Goal: Information Seeking & Learning: Learn about a topic

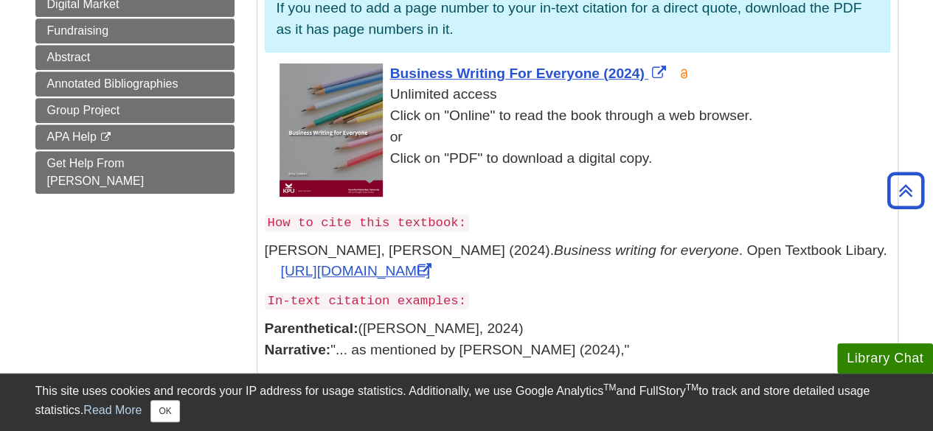
scroll to position [369, 0]
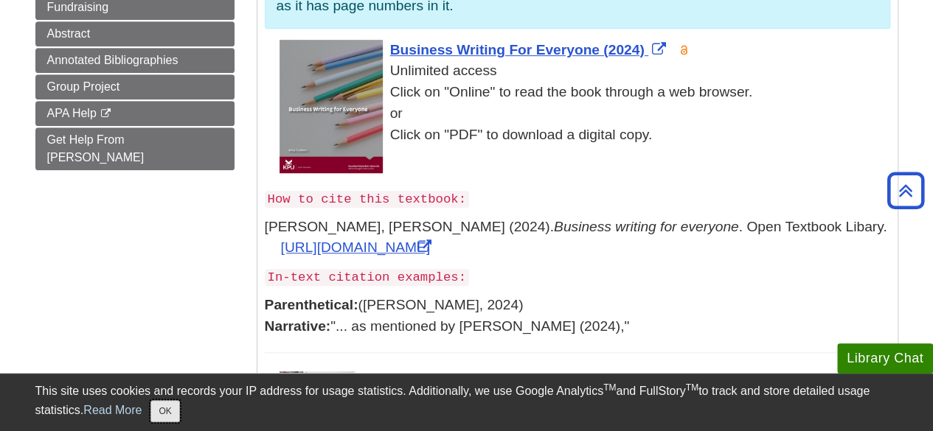
click at [169, 408] on button "OK" at bounding box center [164, 411] width 29 height 22
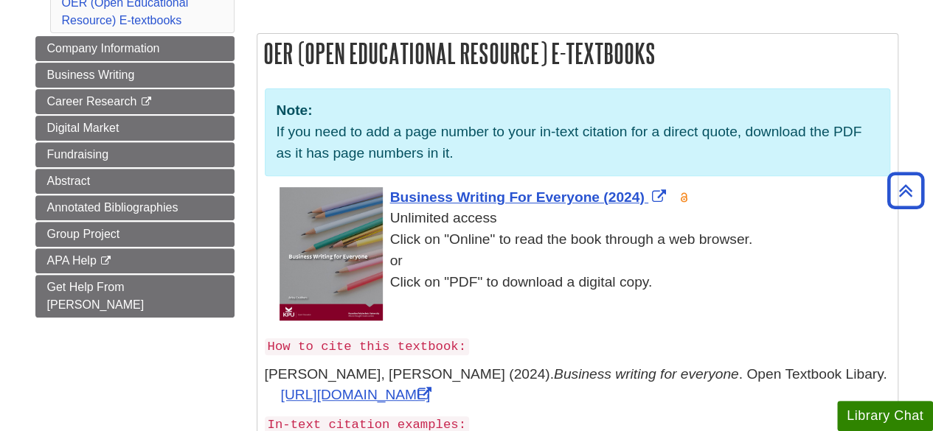
scroll to position [221, 0]
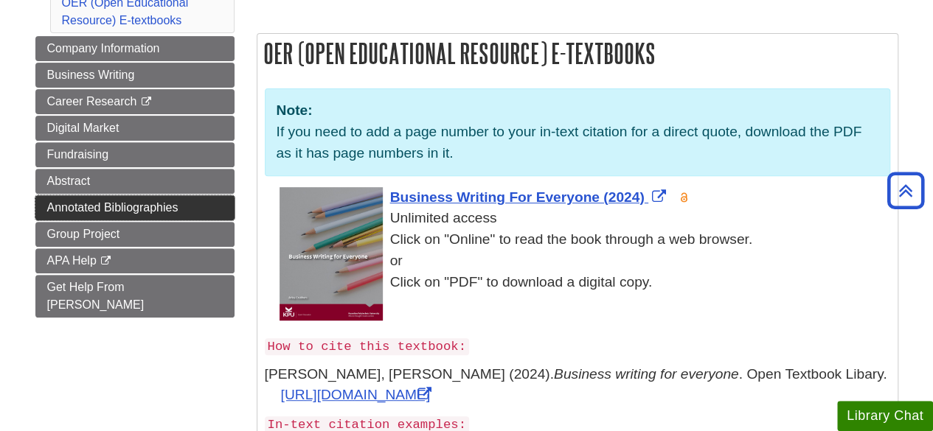
click at [156, 204] on span "Annotated Bibliographies" at bounding box center [112, 207] width 131 height 13
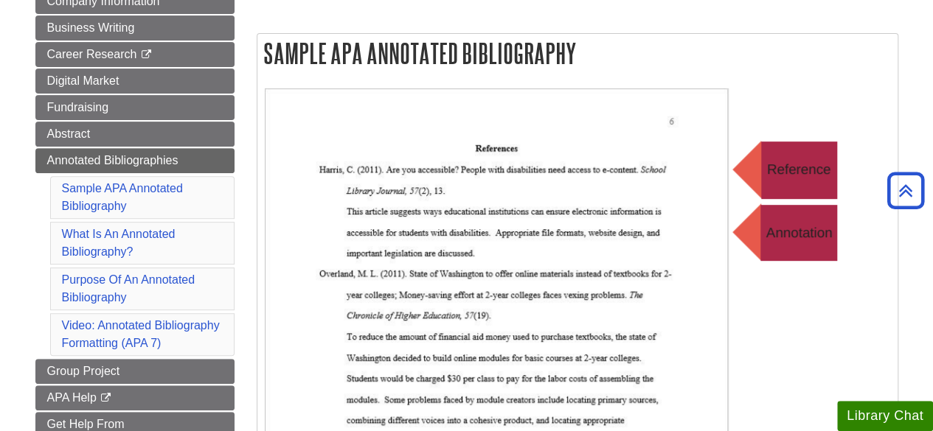
scroll to position [147, 0]
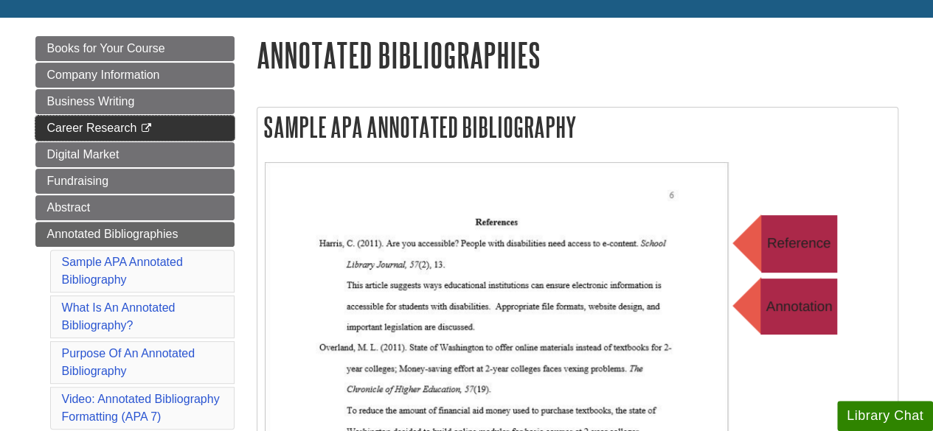
click at [111, 129] on span "Career Research" at bounding box center [92, 128] width 90 height 13
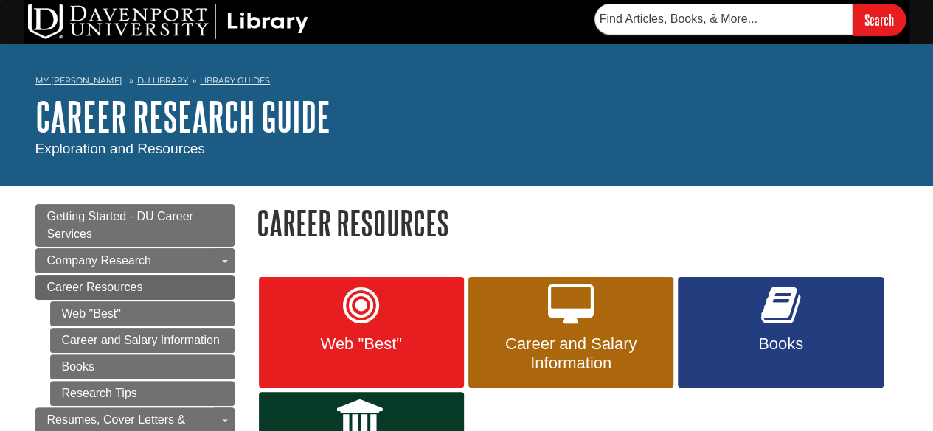
scroll to position [74, 0]
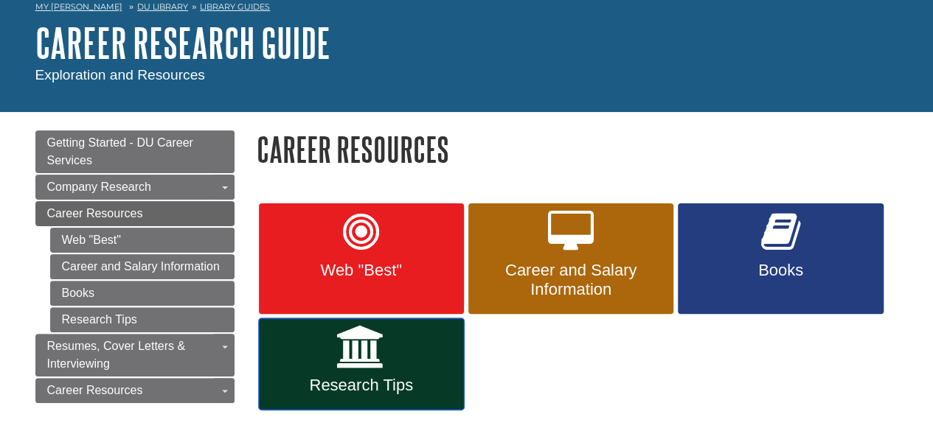
click at [352, 352] on icon at bounding box center [361, 347] width 49 height 43
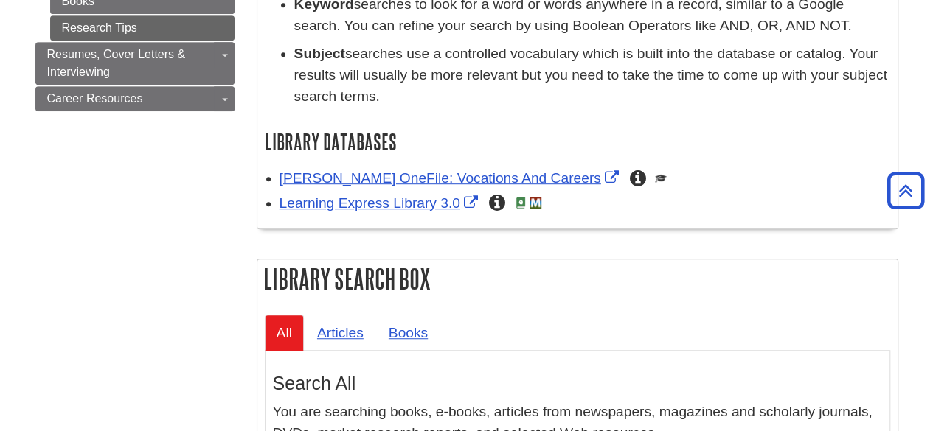
scroll to position [369, 0]
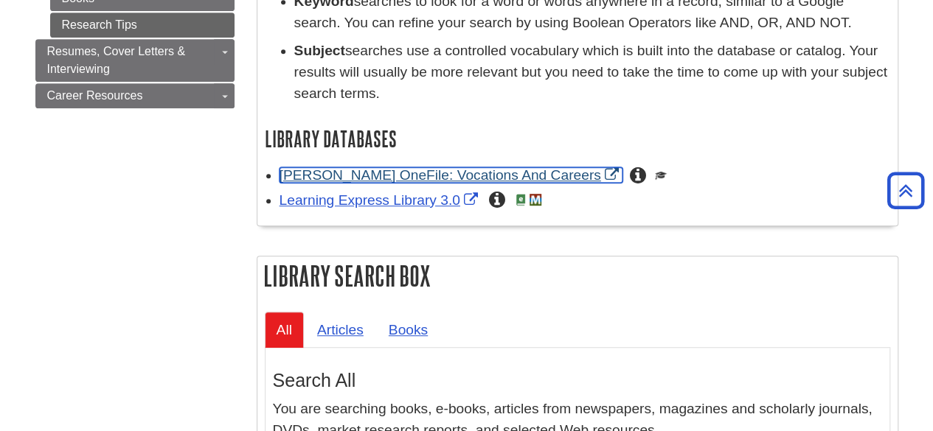
click at [400, 172] on link "[PERSON_NAME] OneFile: Vocations And Careers" at bounding box center [450, 174] width 343 height 15
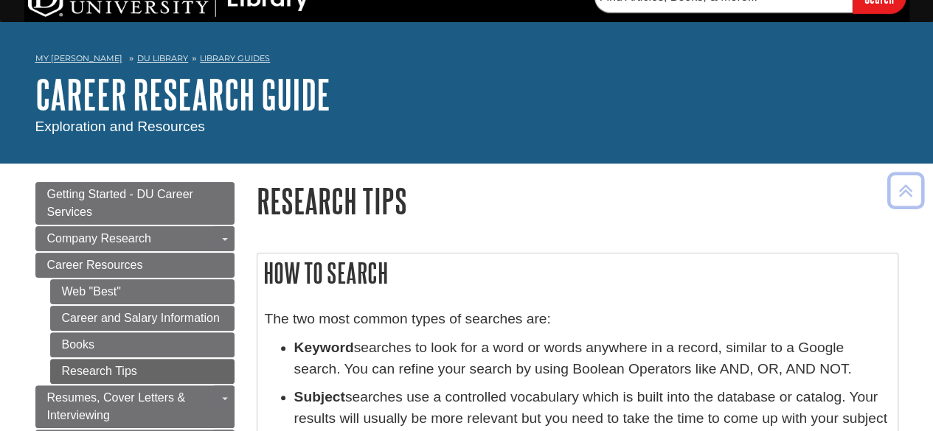
scroll to position [0, 0]
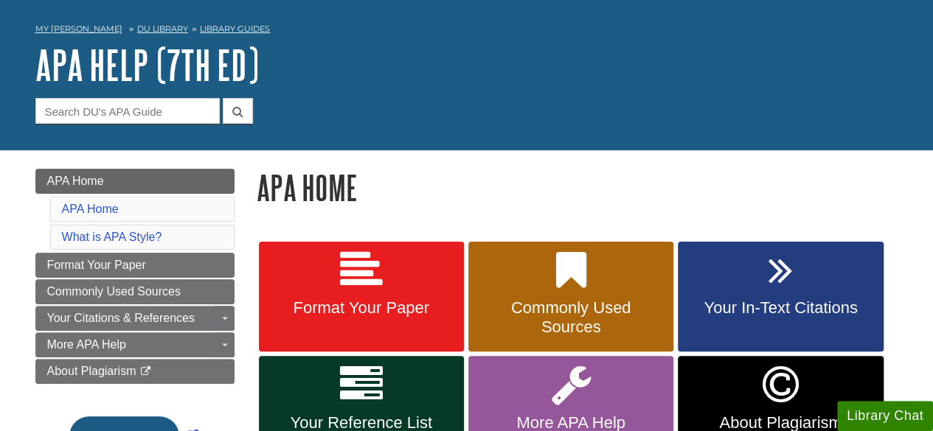
scroll to position [74, 0]
